Goal: Navigation & Orientation: Find specific page/section

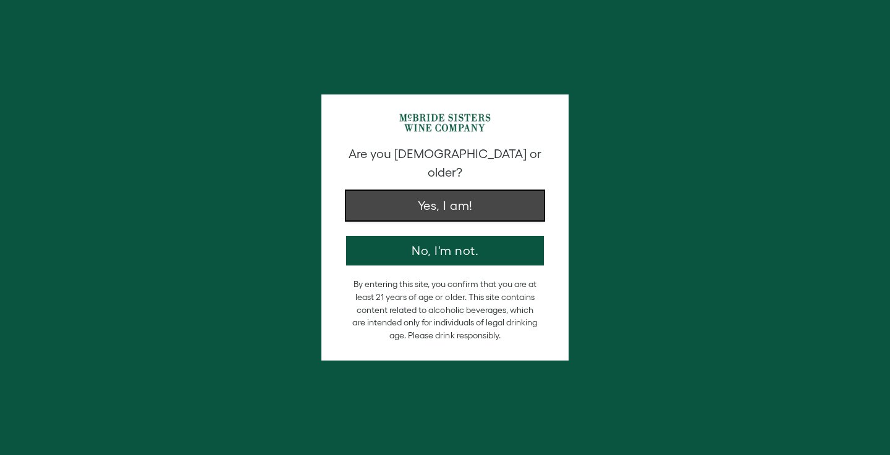
click at [415, 196] on button "Yes, I am!" at bounding box center [445, 206] width 198 height 30
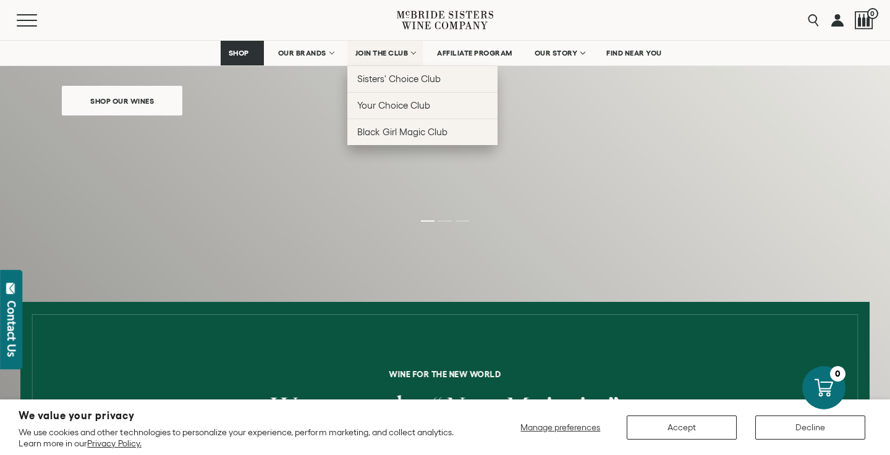
scroll to position [204, 0]
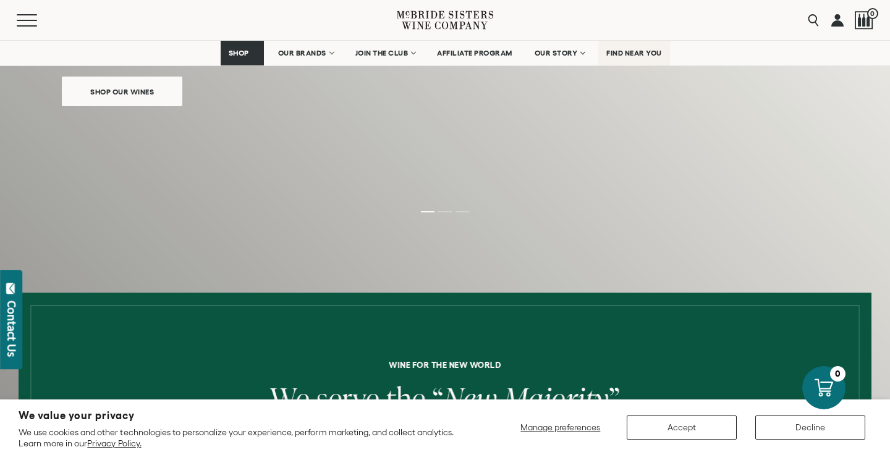
click at [635, 51] on span "FIND NEAR YOU" at bounding box center [634, 53] width 56 height 9
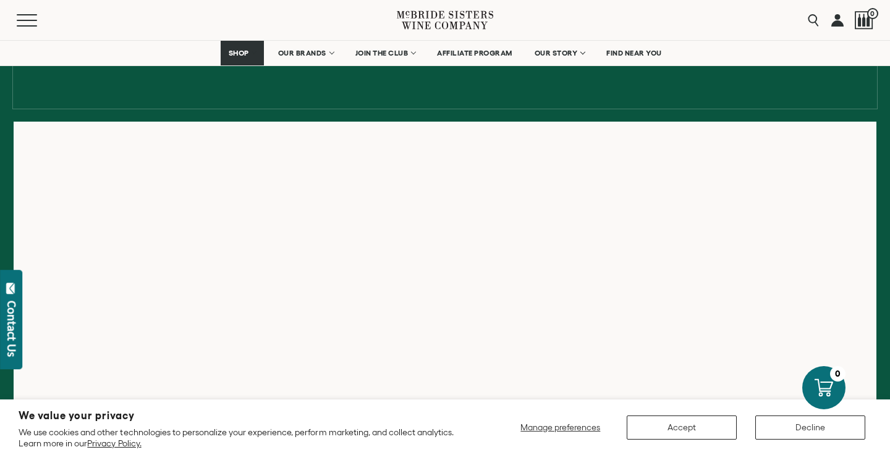
scroll to position [171, 0]
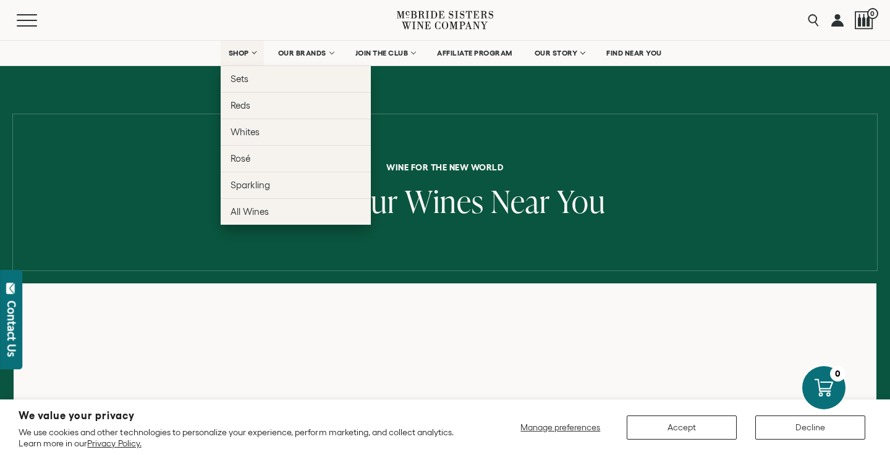
click at [255, 52] on link "SHOP" at bounding box center [242, 53] width 43 height 25
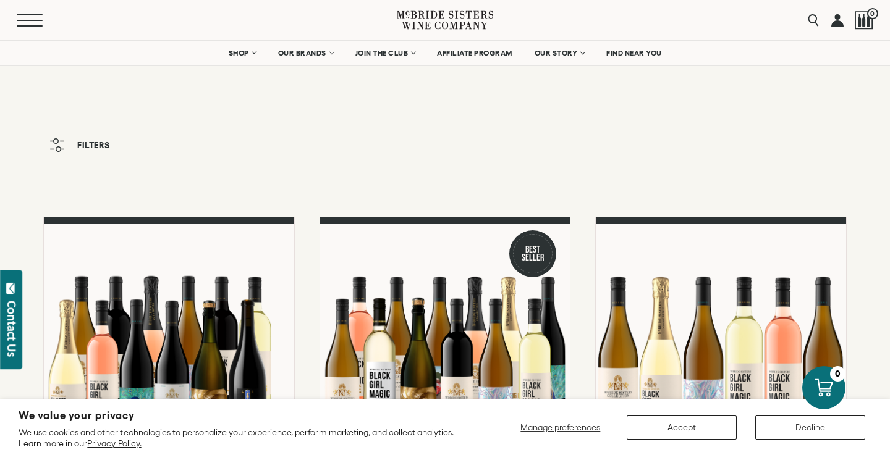
click at [36, 16] on button "Menu" at bounding box center [39, 20] width 44 height 12
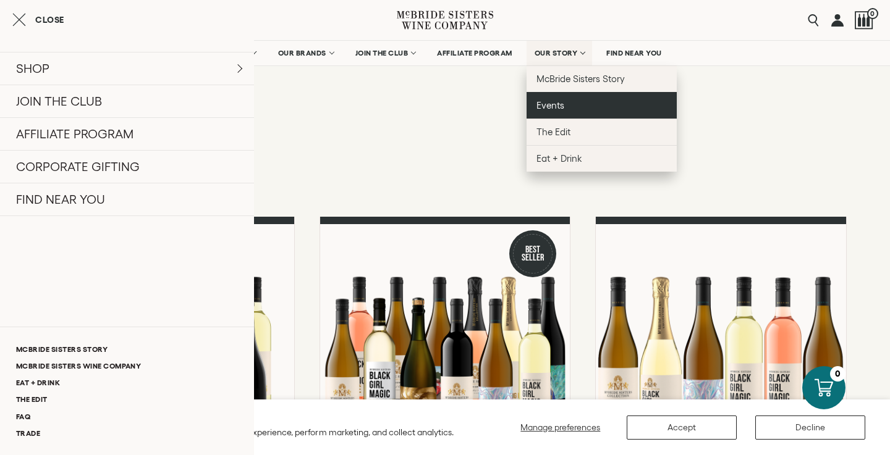
click at [557, 103] on span "Events" at bounding box center [550, 105] width 28 height 11
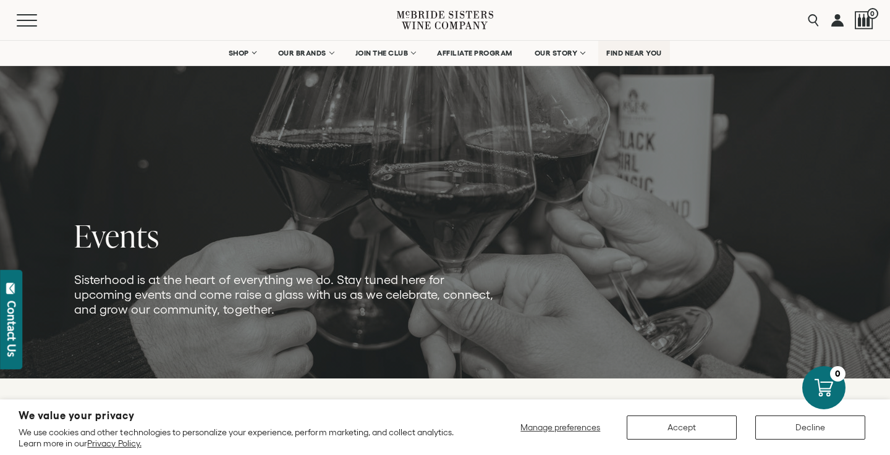
click at [645, 52] on span "FIND NEAR YOU" at bounding box center [634, 53] width 56 height 9
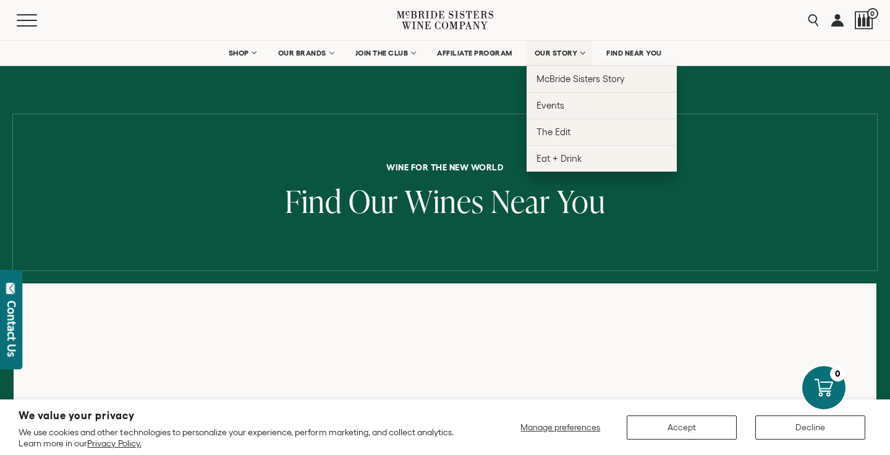
click at [578, 50] on link "OUR STORY" at bounding box center [559, 53] width 66 height 25
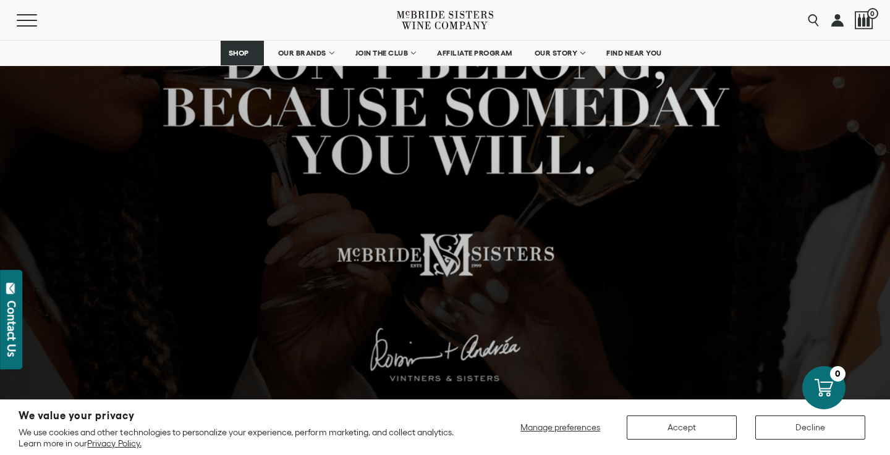
scroll to position [185, 0]
